Goal: Information Seeking & Learning: Learn about a topic

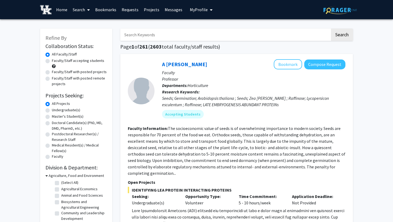
click at [153, 34] on input "Search Keywords" at bounding box center [225, 35] width 210 height 12
click at [331, 29] on button "Search" at bounding box center [342, 35] width 22 height 12
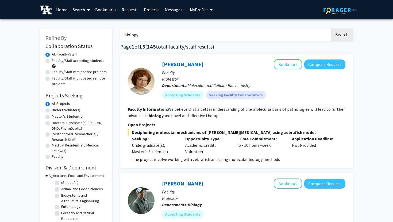
click at [178, 39] on input "biology" at bounding box center [225, 35] width 210 height 12
type input "ecology"
click at [331, 29] on button "Search" at bounding box center [342, 35] width 22 height 12
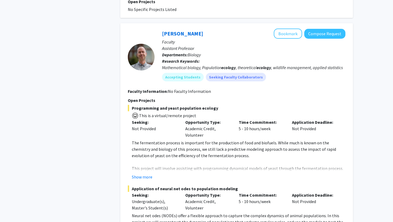
scroll to position [606, 0]
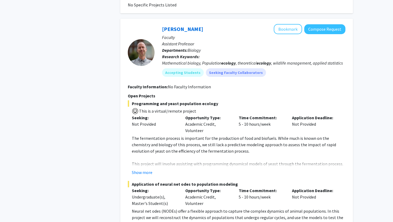
click at [209, 63] on div "Mathematical biology, Population ecology , theoretical ecology , wildlife manag…" at bounding box center [253, 63] width 183 height 6
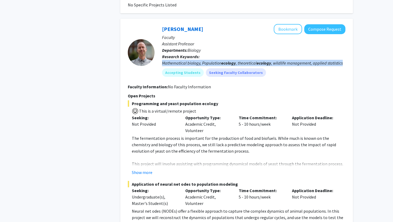
click at [209, 63] on div "Mathematical biology, Population ecology , theoretical ecology , wildlife manag…" at bounding box center [253, 63] width 183 height 6
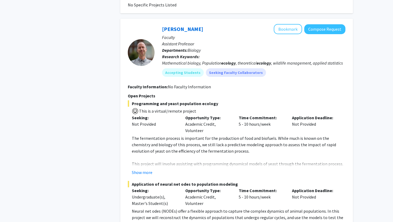
click at [196, 88] on span "No Faculty Information" at bounding box center [189, 86] width 43 height 5
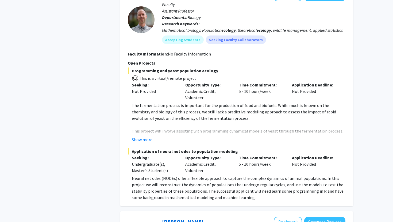
scroll to position [640, 0]
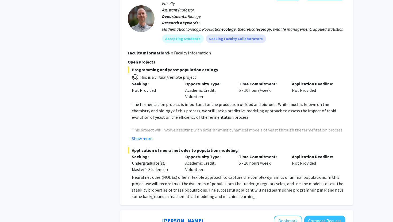
click at [175, 71] on span "Programming and yeast population ecology" at bounding box center [236, 69] width 217 height 6
click at [175, 76] on span "This is a virtual/remote project" at bounding box center [167, 77] width 58 height 5
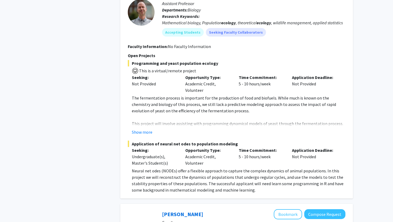
scroll to position [647, 0]
click at [141, 132] on button "Show more" at bounding box center [142, 132] width 21 height 6
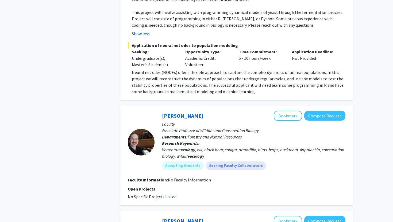
scroll to position [758, 0]
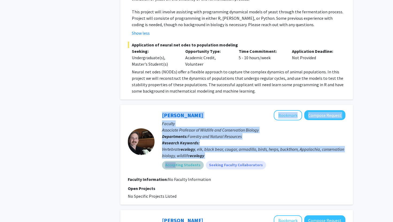
drag, startPoint x: 174, startPoint y: 167, endPoint x: 149, endPoint y: 171, distance: 24.9
click at [150, 172] on section "[PERSON_NAME] Bookmark Compose Request Faculty Associate Professor of Wildlife …" at bounding box center [236, 141] width 217 height 63
click at [149, 171] on div at bounding box center [141, 141] width 27 height 63
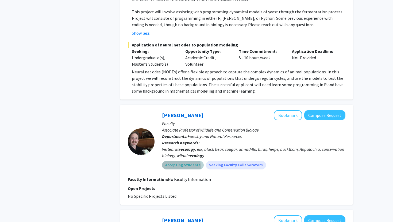
click at [170, 169] on mat-chip "Accepting Students" at bounding box center [183, 165] width 42 height 9
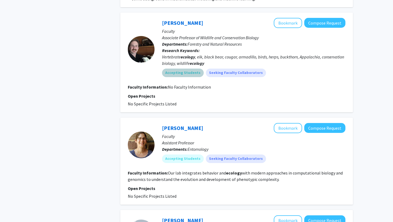
scroll to position [855, 0]
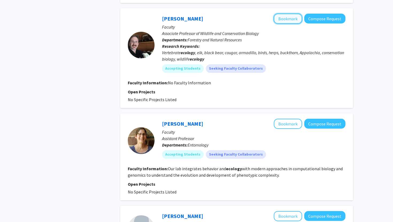
click at [280, 21] on button "Bookmark" at bounding box center [287, 19] width 28 height 10
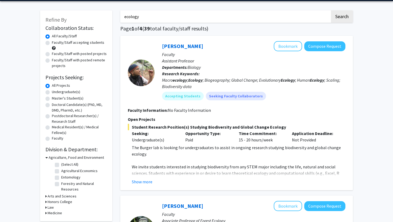
scroll to position [19, 0]
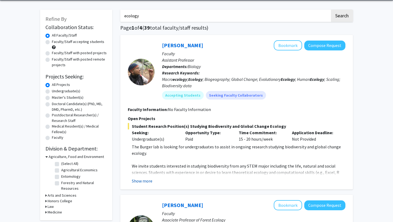
click at [146, 179] on button "Show more" at bounding box center [142, 181] width 21 height 6
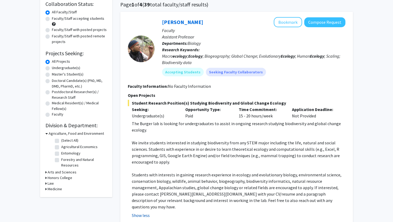
scroll to position [45, 0]
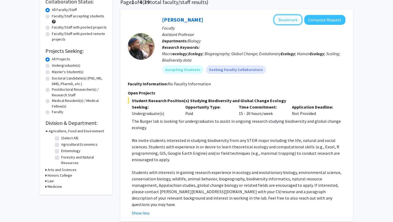
click at [288, 19] on button "Bookmark" at bounding box center [287, 20] width 28 height 10
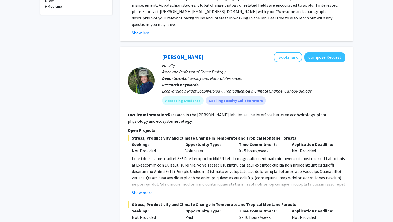
scroll to position [225, 0]
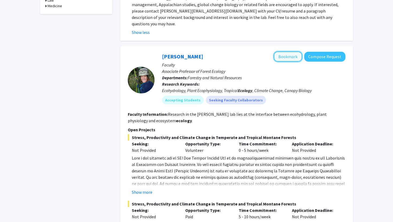
click at [285, 52] on button "Bookmark" at bounding box center [287, 57] width 28 height 10
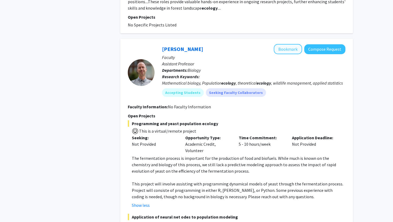
scroll to position [648, 0]
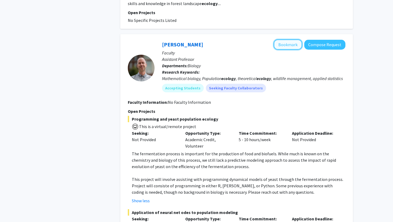
click at [281, 40] on button "Bookmark" at bounding box center [287, 45] width 28 height 10
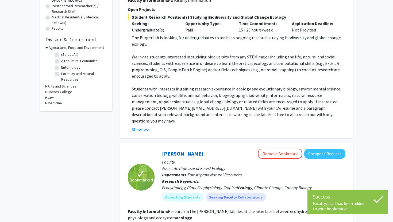
scroll to position [0, 0]
